Goal: Task Accomplishment & Management: Manage account settings

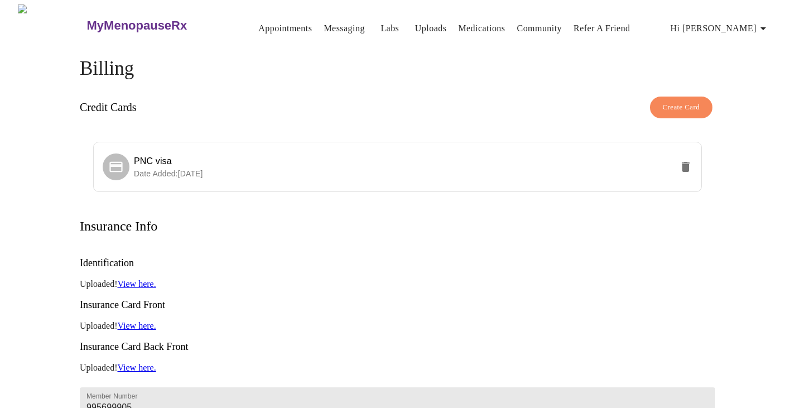
scroll to position [152, 0]
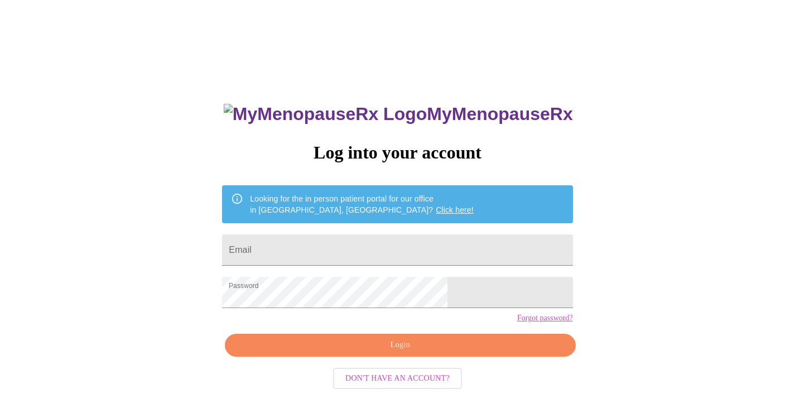
scroll to position [11, 0]
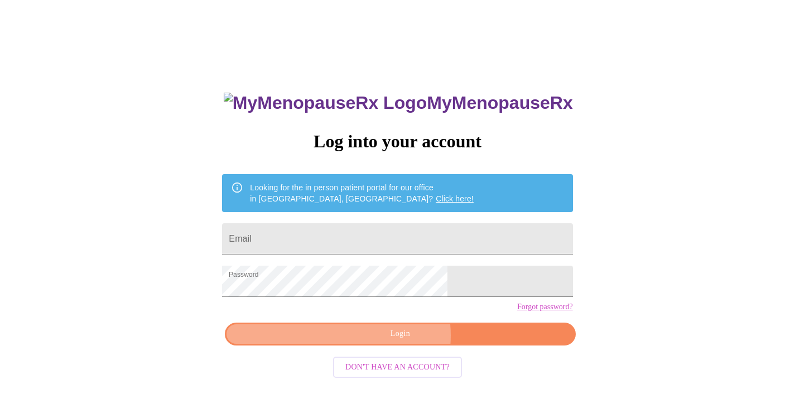
click at [397, 341] on span "Login" at bounding box center [400, 334] width 325 height 14
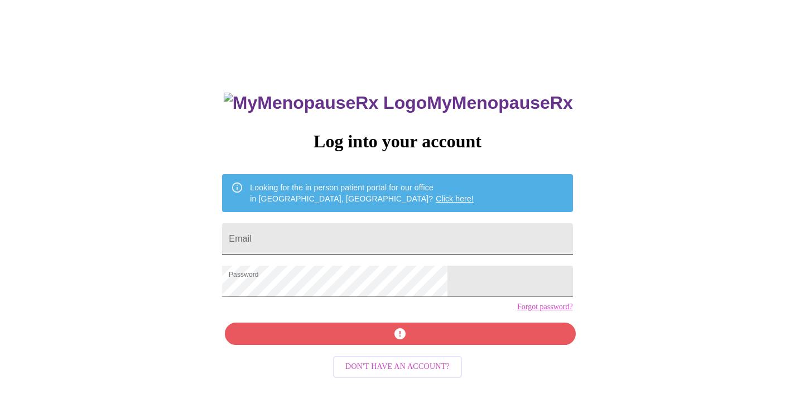
click at [355, 236] on input "Email" at bounding box center [397, 238] width 350 height 31
type input "[EMAIL_ADDRESS][DOMAIN_NAME]"
click at [368, 359] on div "MyMenopauseRx Log into your account Looking for the in person patient portal fo…" at bounding box center [397, 279] width 373 height 408
click at [405, 353] on div "MyMenopauseRx Log into your account Looking for the in person patient portal fo…" at bounding box center [397, 279] width 373 height 408
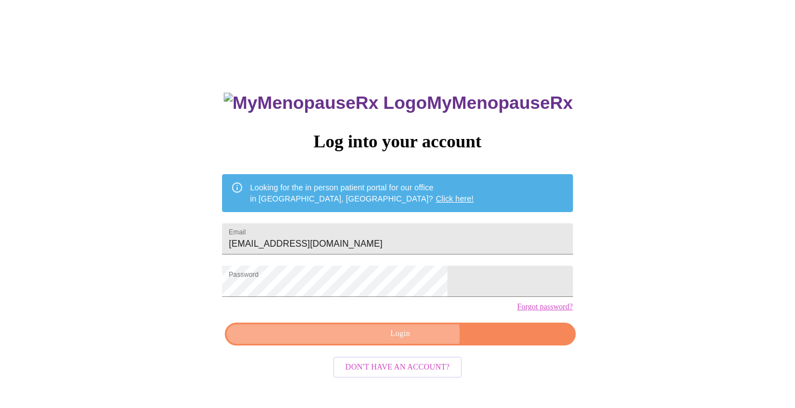
click at [405, 341] on span "Login" at bounding box center [400, 334] width 325 height 14
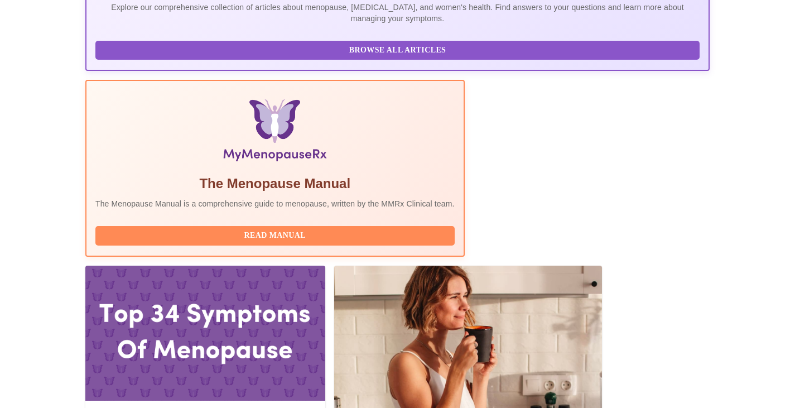
scroll to position [278, 0]
